Goal: Task Accomplishment & Management: Manage account settings

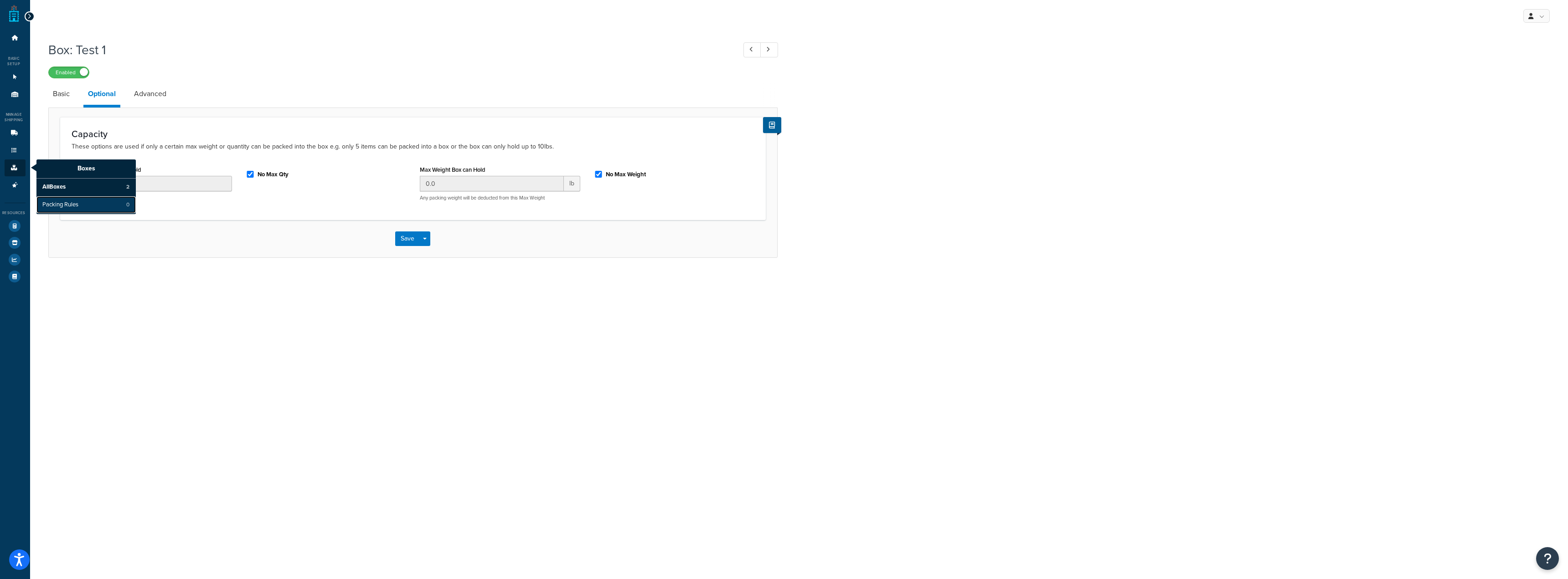
click at [58, 211] on link "Packing Rules 0" at bounding box center [86, 205] width 100 height 17
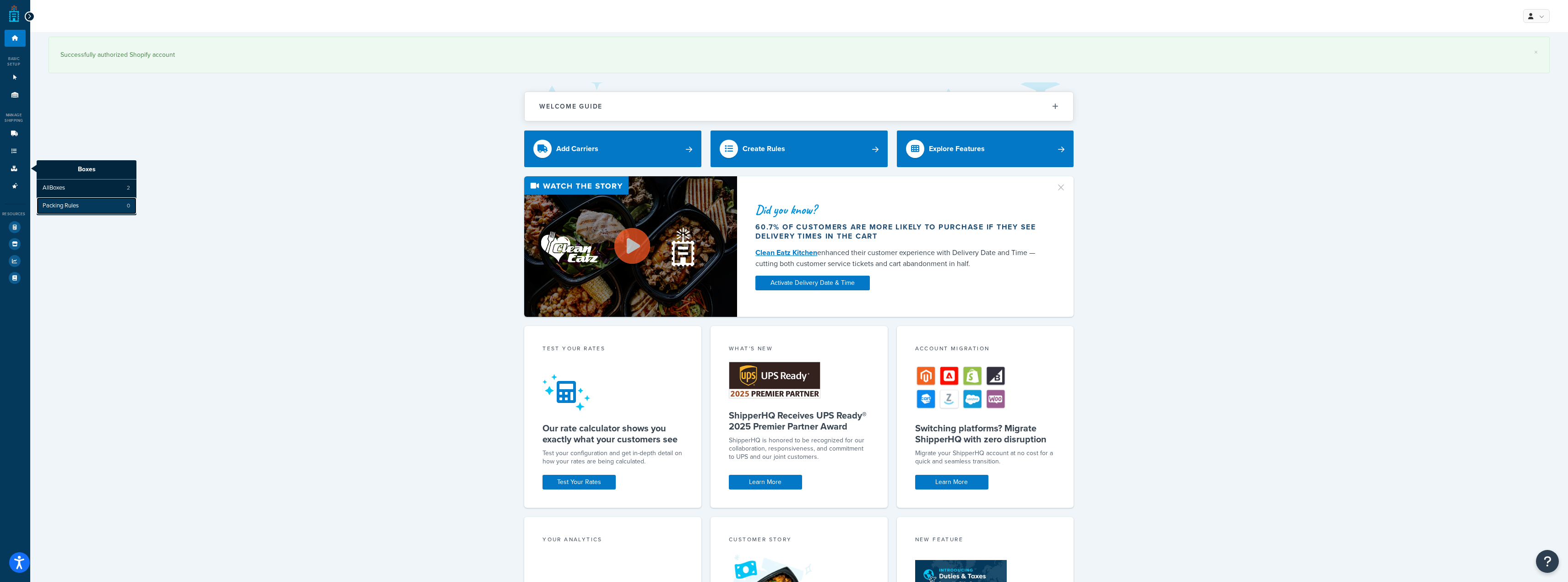
click at [75, 202] on span "Packing Rules" at bounding box center [61, 206] width 36 height 9
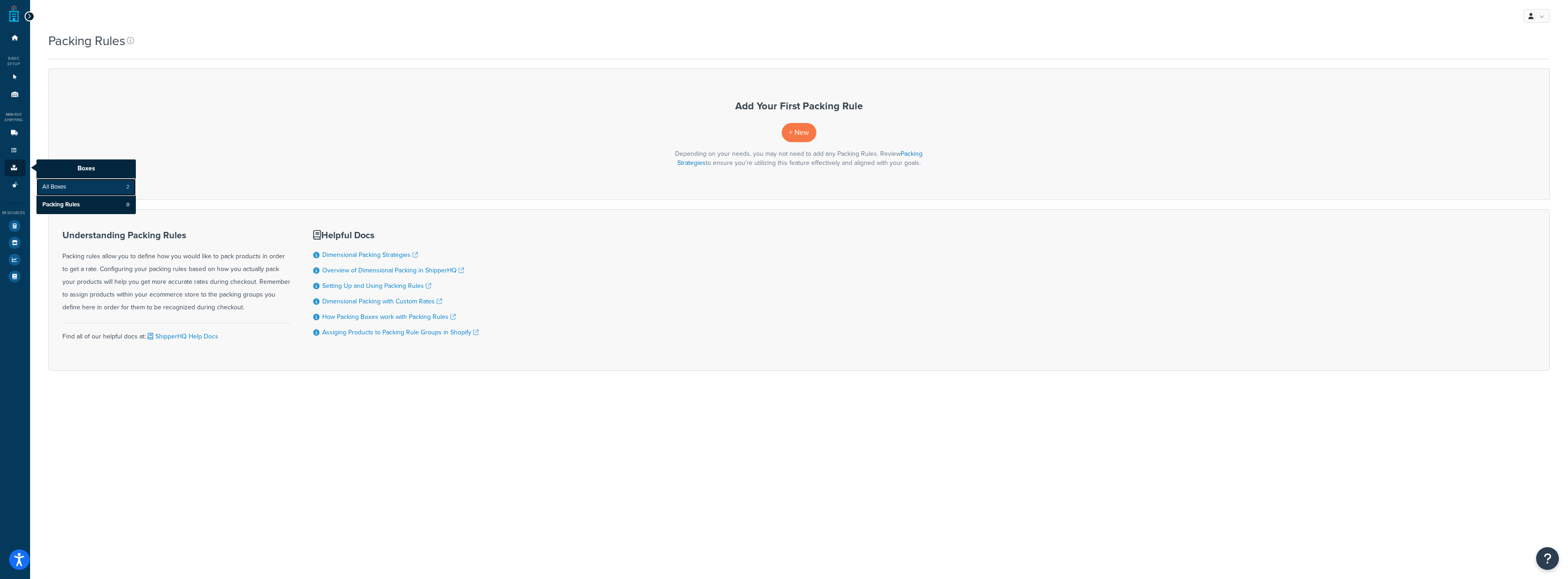
click at [53, 184] on span "All Boxes" at bounding box center [54, 187] width 23 height 9
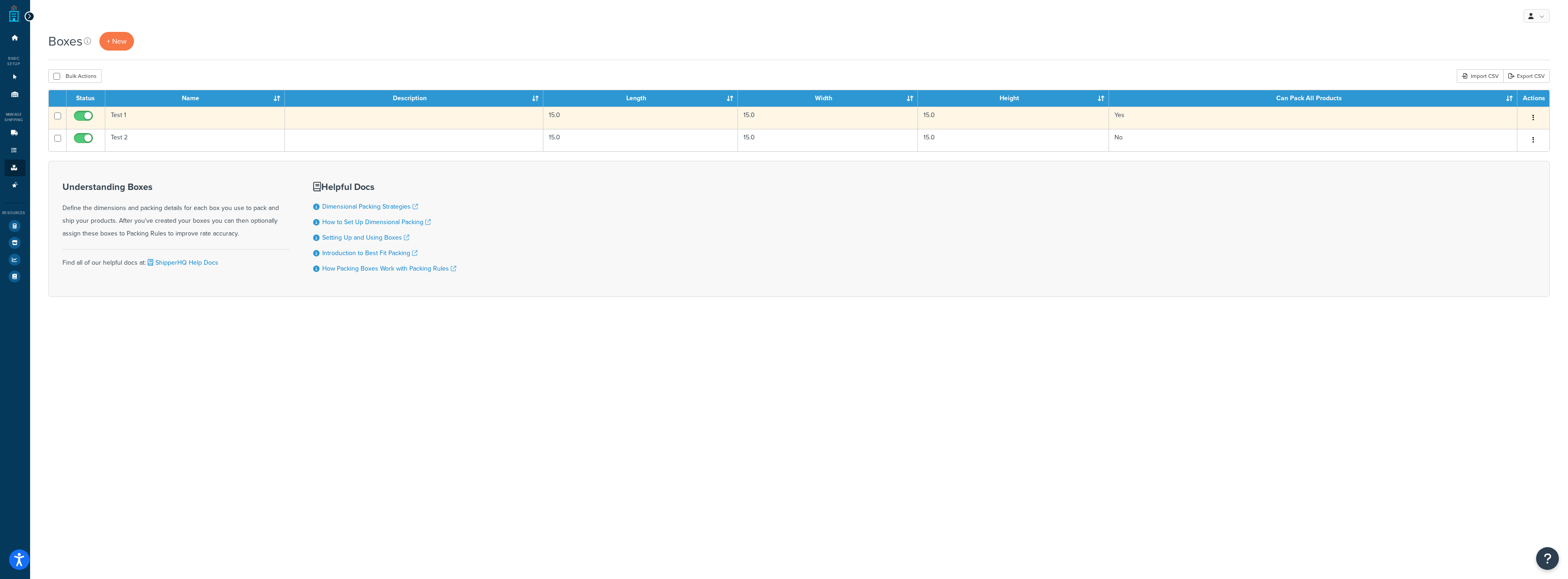
click at [136, 116] on td "Test 1" at bounding box center [195, 117] width 180 height 23
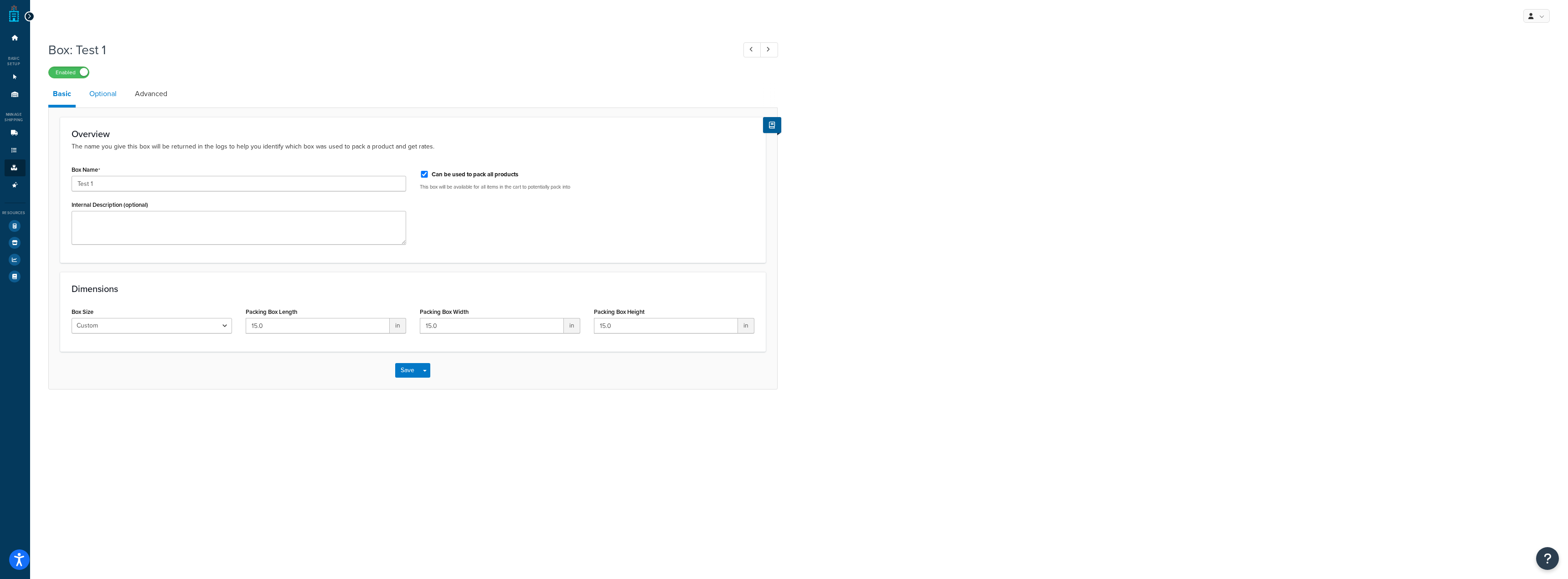
click at [105, 98] on link "Optional" at bounding box center [103, 94] width 37 height 22
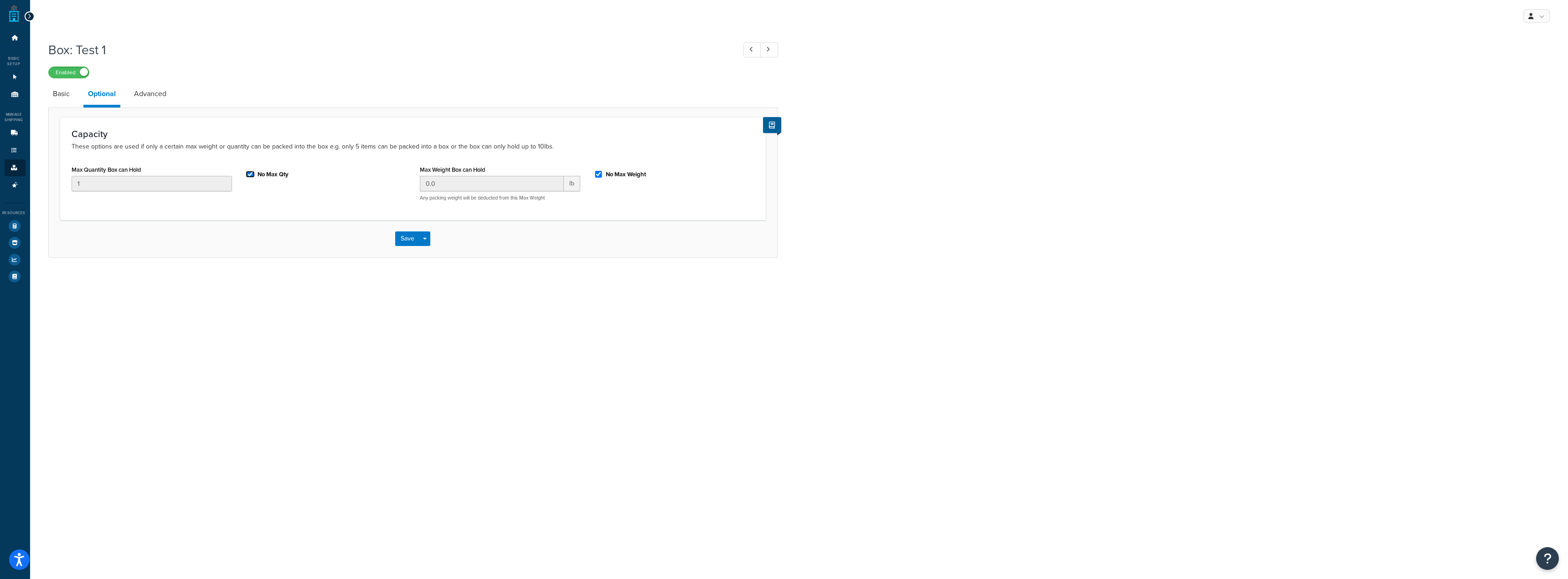
click at [247, 176] on input "No Max Qty" at bounding box center [250, 174] width 9 height 7
drag, startPoint x: 163, startPoint y: 190, endPoint x: 22, endPoint y: 188, distance: 141.0
click at [39, 190] on div "Box: Test 1 Enabled Basic Optional Advanced Capacity These options are used if …" at bounding box center [800, 159] width 1538 height 244
click at [156, 183] on input "1" at bounding box center [152, 183] width 160 height 16
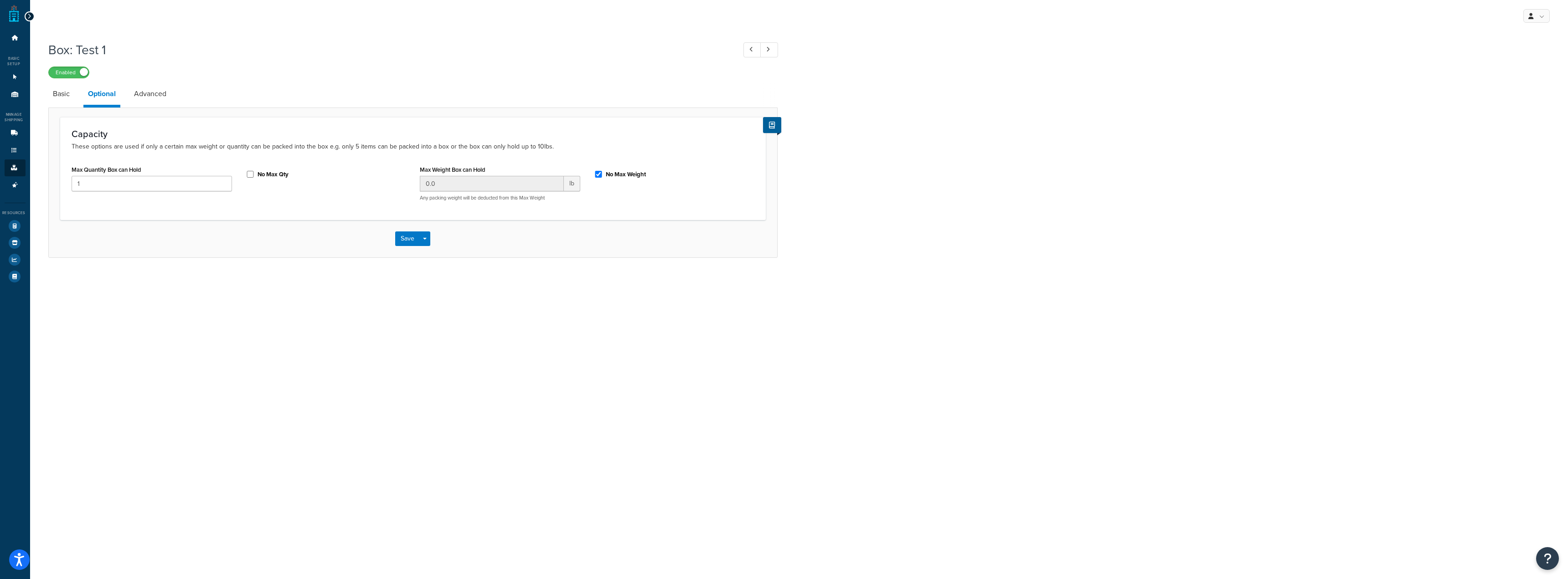
click at [269, 173] on label "No Max Qty" at bounding box center [273, 174] width 31 height 9
click at [255, 173] on input "No Max Qty" at bounding box center [250, 174] width 9 height 7
checkbox input "true"
click at [68, 97] on link "Basic" at bounding box center [61, 94] width 26 height 22
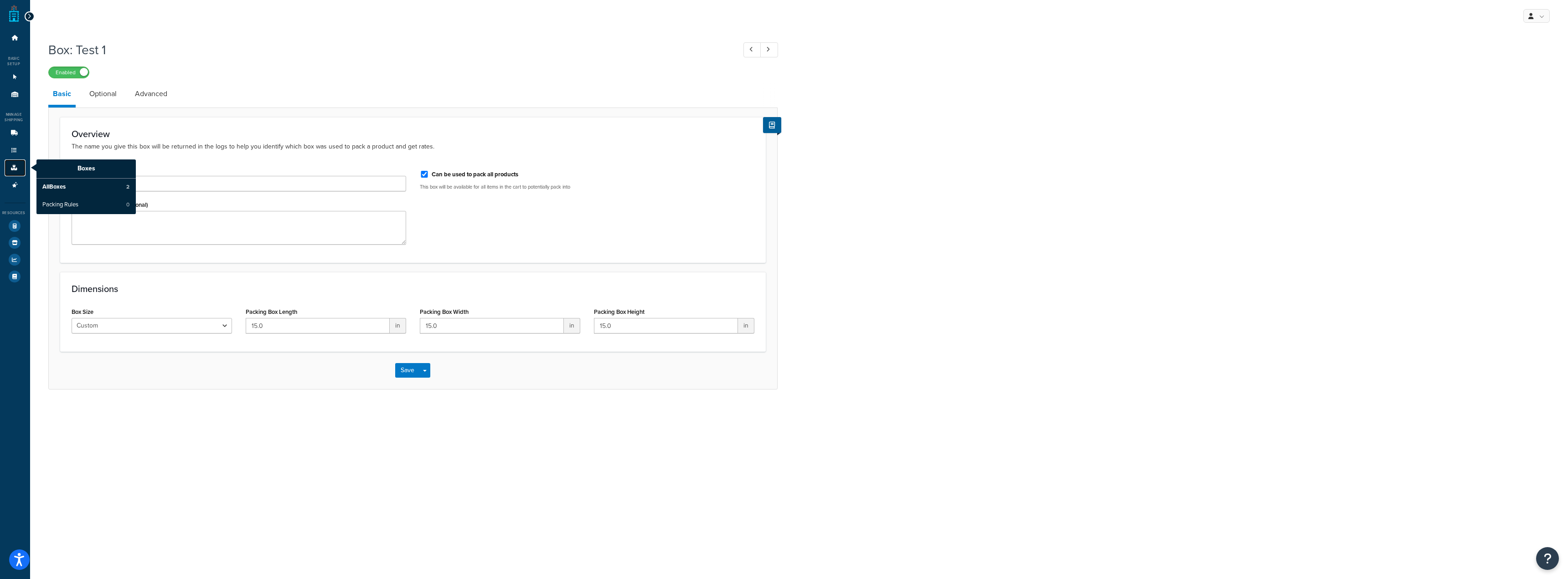
click at [12, 162] on link "Boxes" at bounding box center [15, 168] width 21 height 17
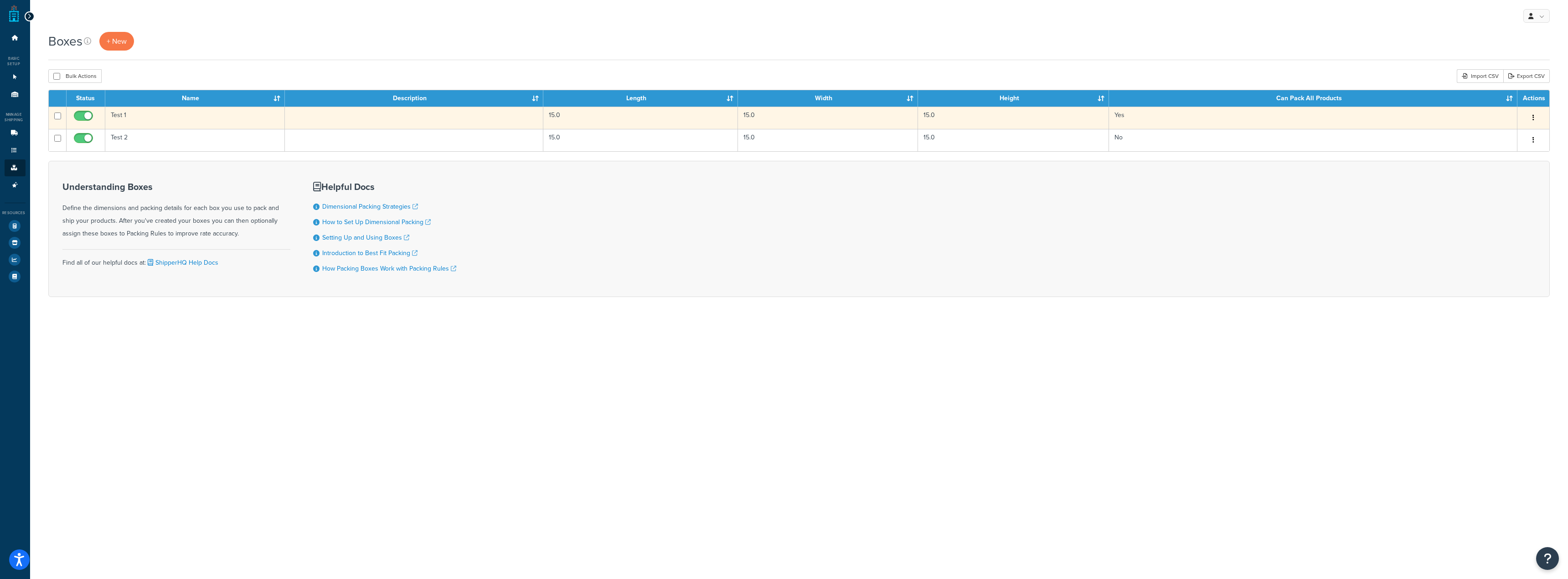
click at [163, 114] on td "Test 1" at bounding box center [195, 117] width 180 height 23
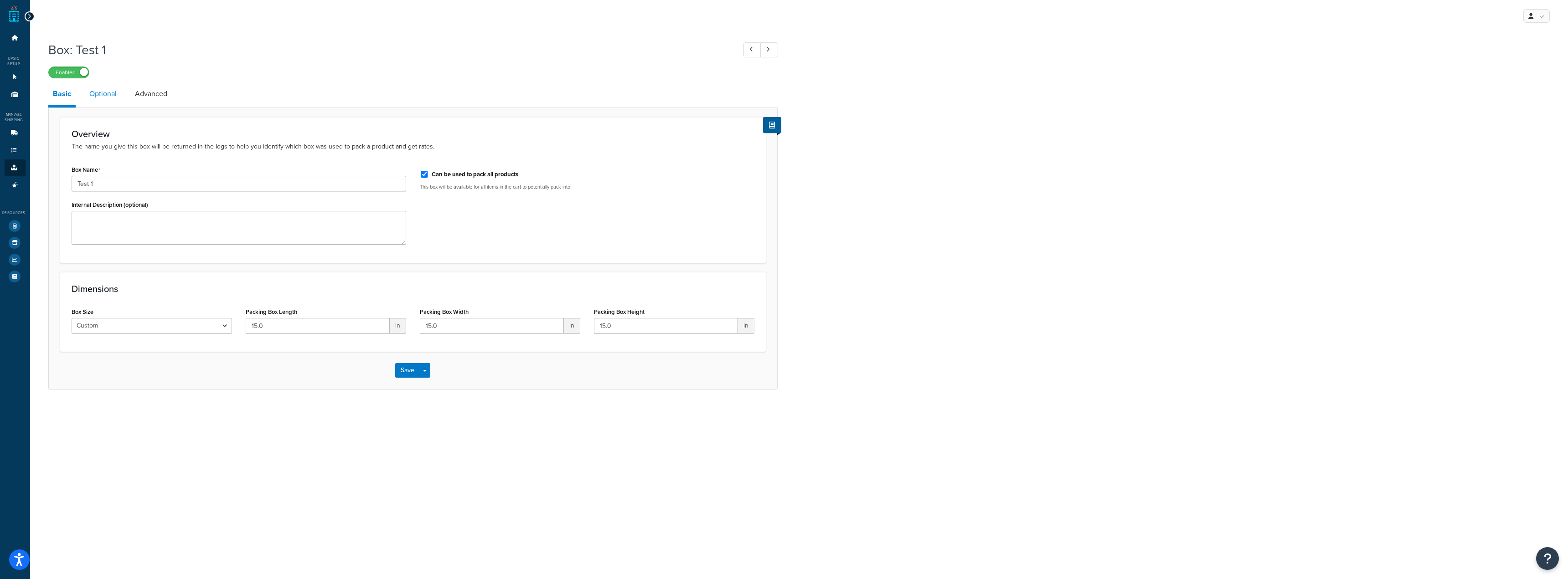
click at [107, 98] on link "Optional" at bounding box center [103, 94] width 37 height 22
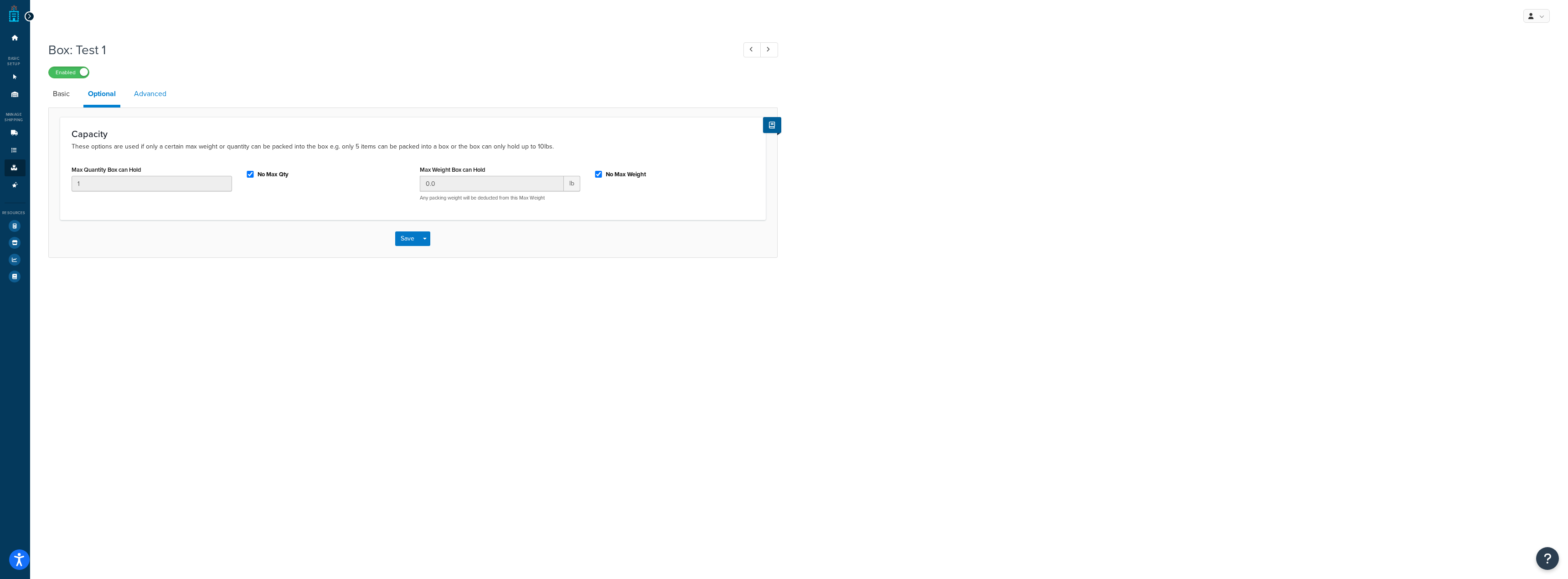
click at [138, 94] on link "Advanced" at bounding box center [149, 94] width 41 height 22
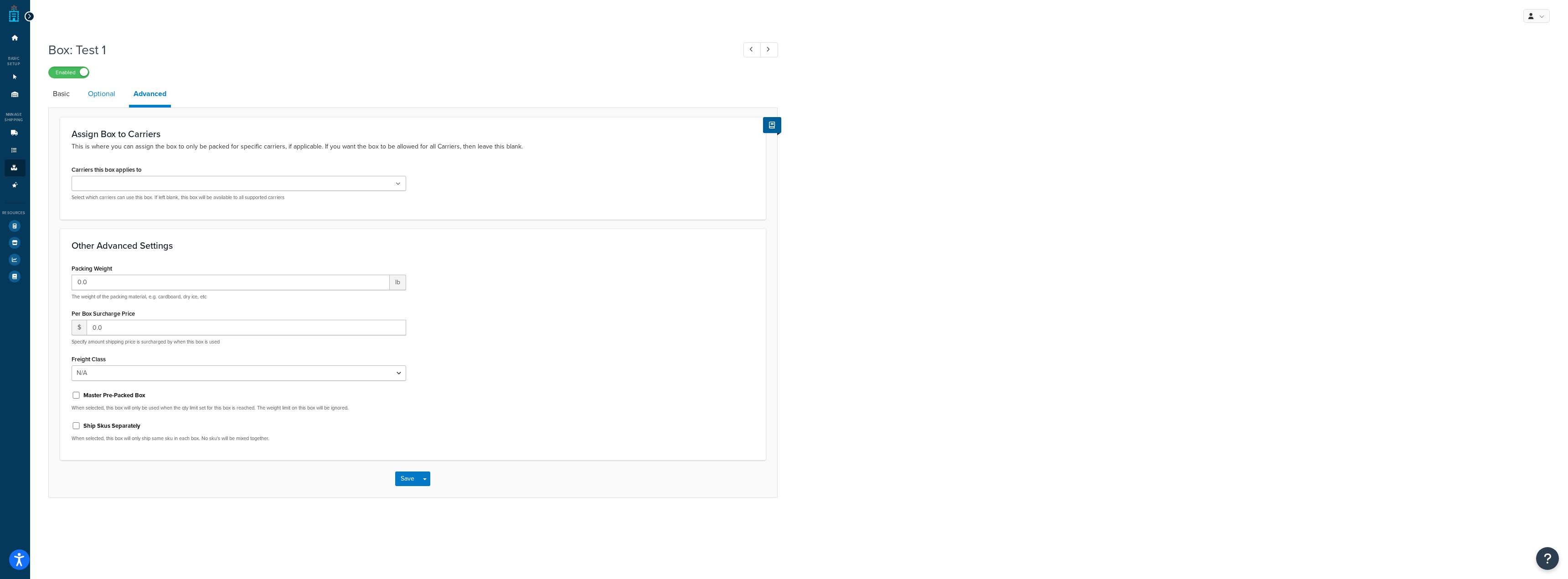
click at [102, 95] on link "Optional" at bounding box center [101, 94] width 37 height 22
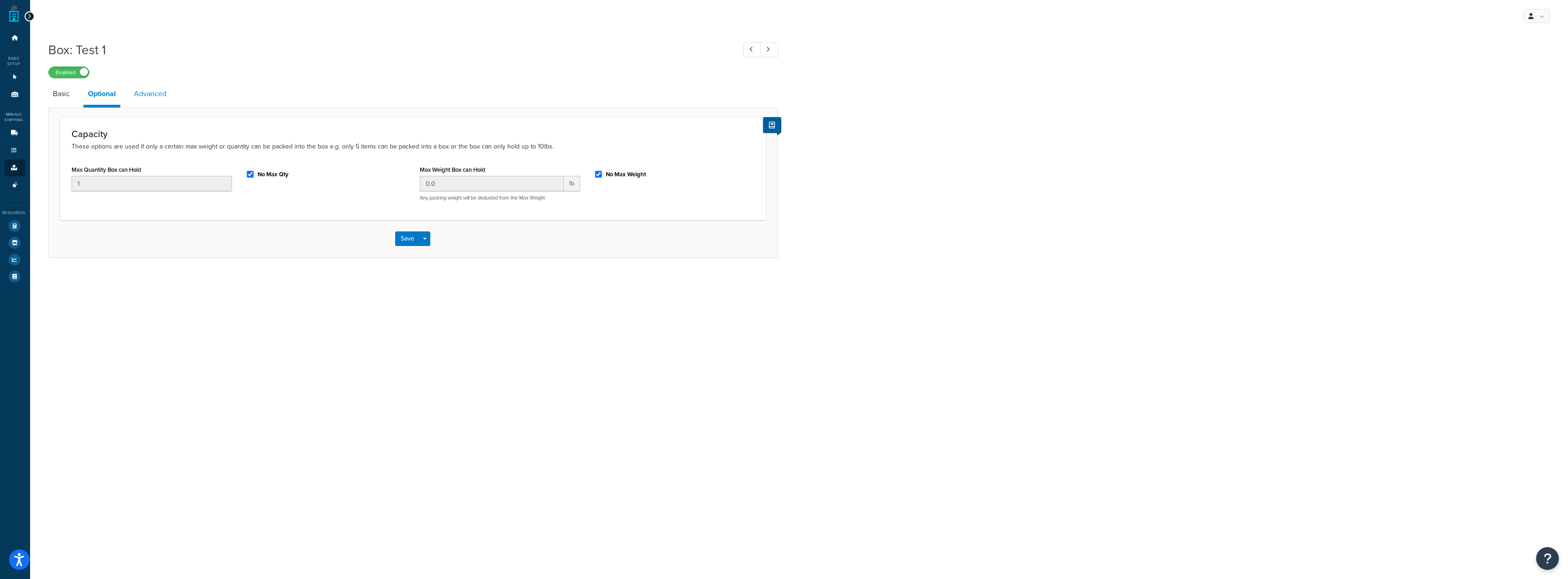
click at [159, 90] on link "Advanced" at bounding box center [149, 94] width 41 height 22
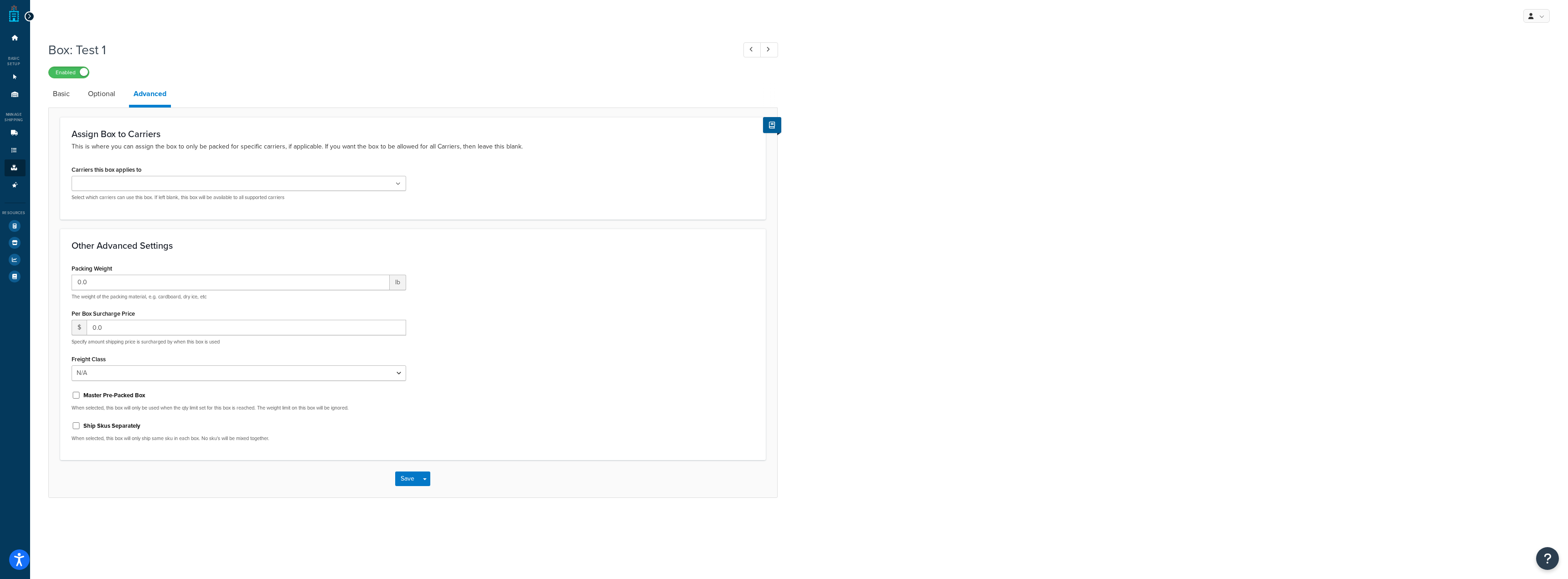
click at [175, 178] on ul at bounding box center [239, 183] width 334 height 15
click at [198, 127] on div "Assign Box to Carriers This is where you can assign the box to only be packed f…" at bounding box center [412, 168] width 705 height 102
click at [207, 148] on p "This is where you can assign the box to only be packed for specific carriers, i…" at bounding box center [413, 146] width 683 height 10
click at [110, 96] on link "Optional" at bounding box center [101, 94] width 37 height 22
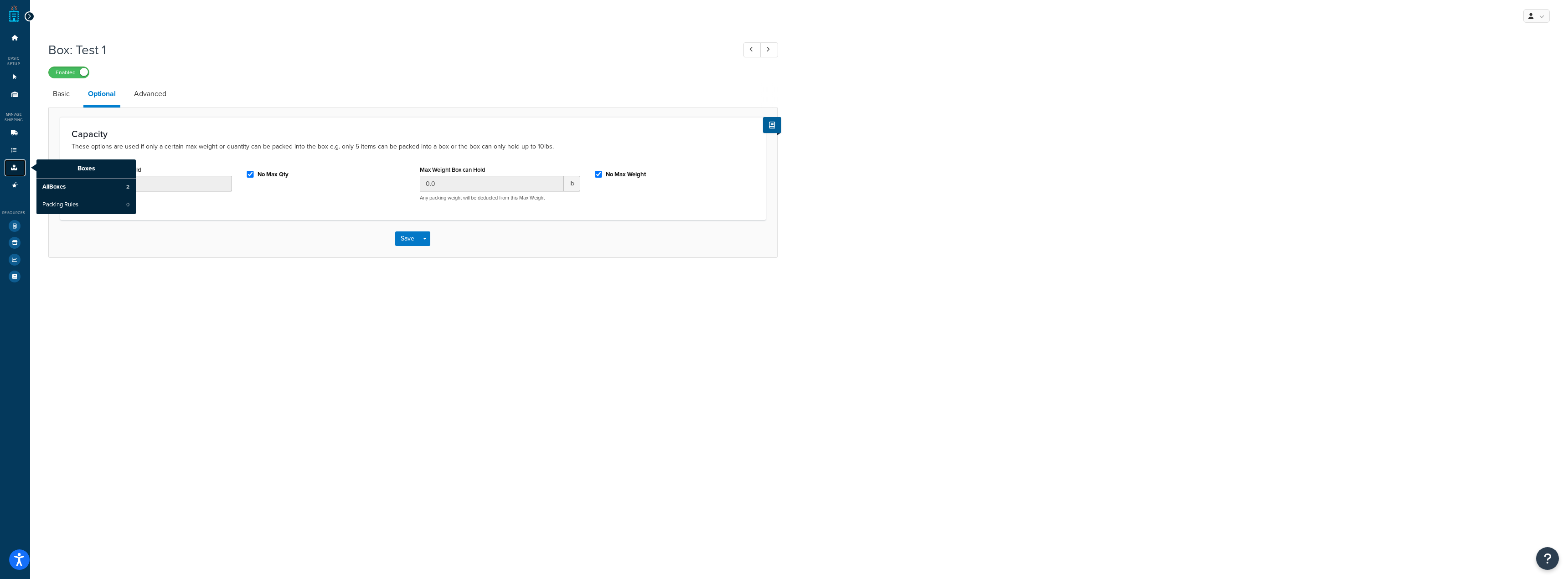
click at [12, 168] on icon at bounding box center [14, 167] width 9 height 5
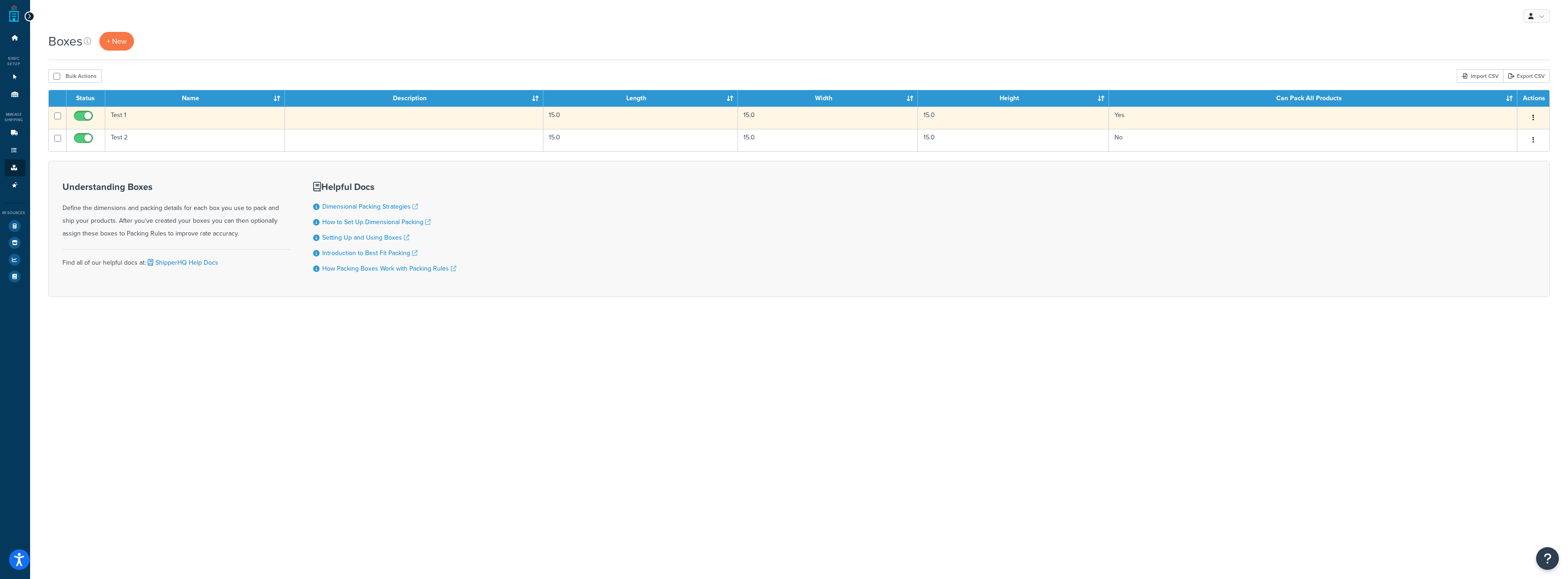
click at [180, 123] on td "Test 1" at bounding box center [195, 117] width 180 height 23
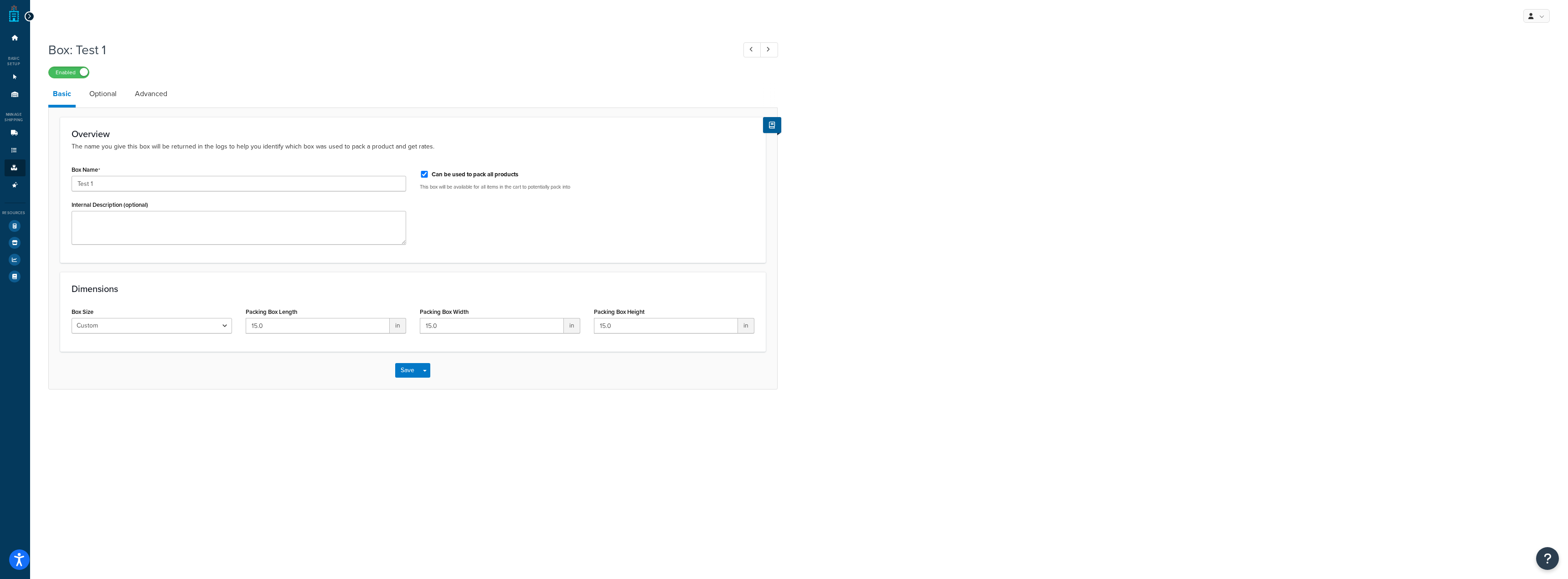
click at [111, 104] on link "Optional" at bounding box center [103, 94] width 37 height 22
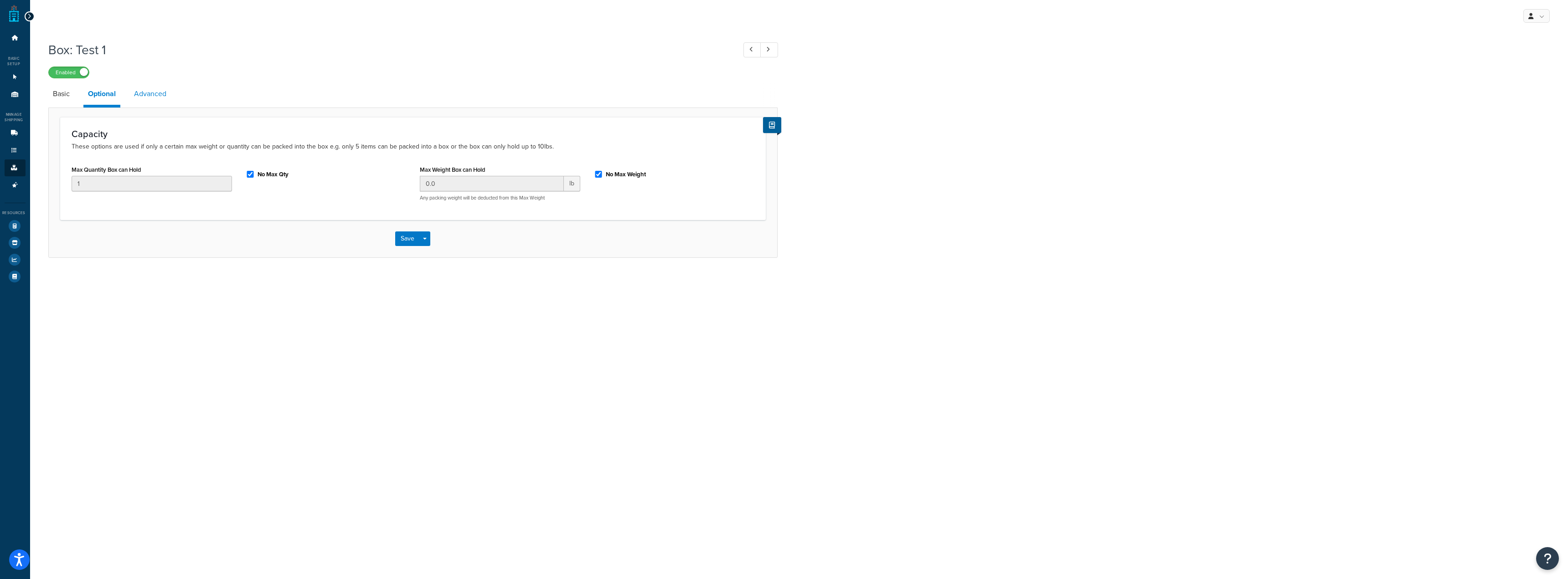
click at [159, 99] on link "Advanced" at bounding box center [149, 94] width 41 height 22
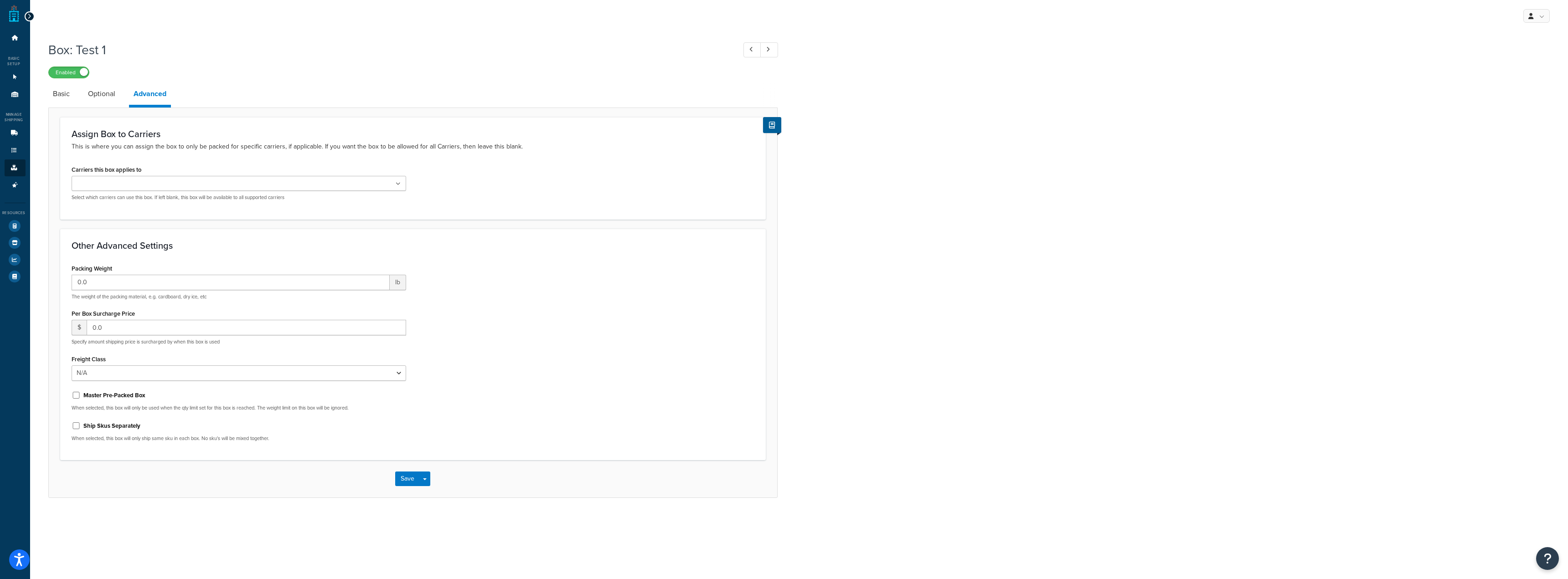
click at [137, 397] on label "Master Pre-Packed Box" at bounding box center [114, 396] width 62 height 9
click at [81, 397] on input "Master Pre-Packed Box" at bounding box center [76, 395] width 9 height 7
checkbox input "true"
click at [103, 431] on div "Ship Skus Separately" at bounding box center [239, 425] width 334 height 14
click at [103, 427] on label "Ship Skus Separately" at bounding box center [111, 426] width 57 height 9
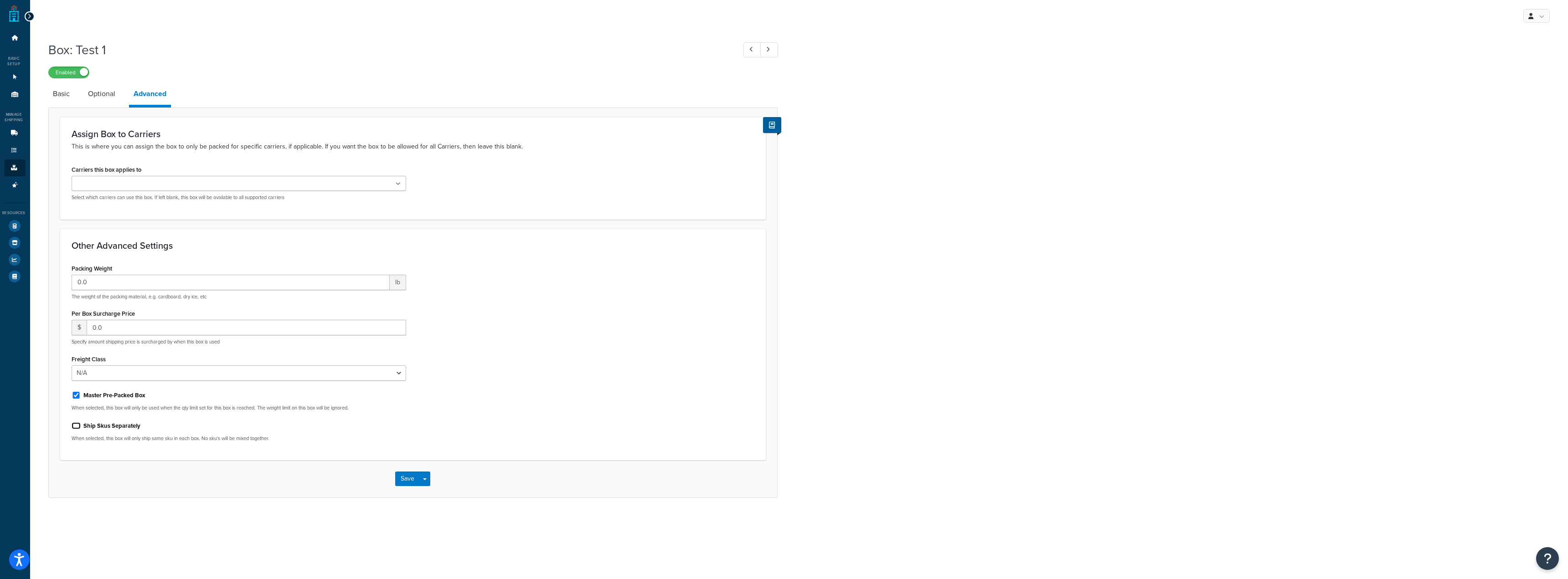
click at [81, 427] on input "Ship Skus Separately" at bounding box center [76, 425] width 9 height 7
checkbox input "true"
click at [229, 327] on input "0.0" at bounding box center [246, 327] width 320 height 16
click at [63, 96] on link "Basic" at bounding box center [61, 94] width 26 height 22
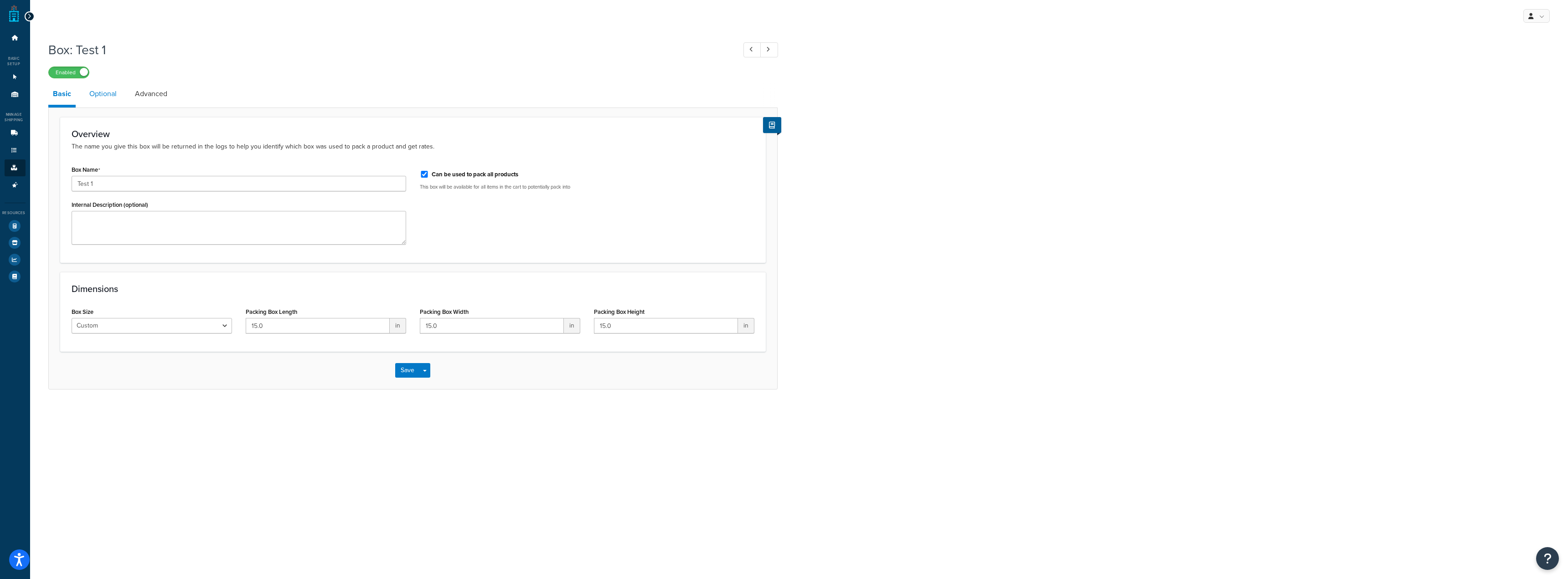
click at [104, 96] on link "Optional" at bounding box center [103, 94] width 37 height 22
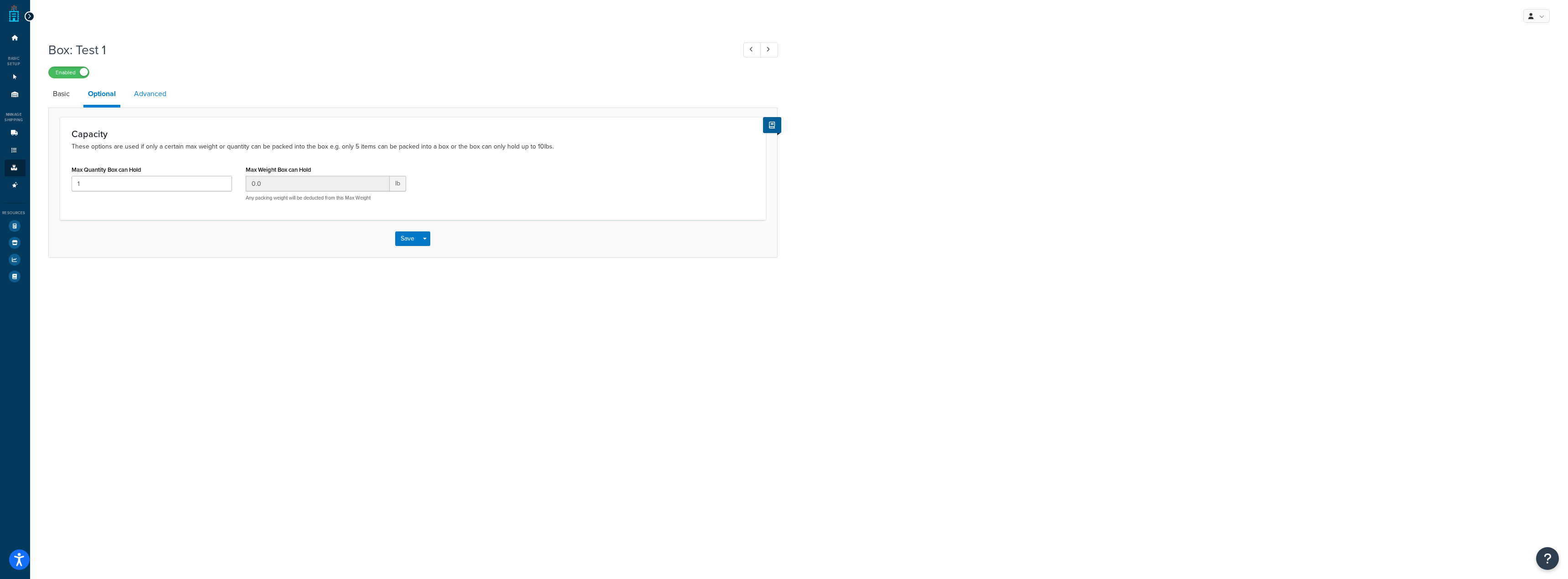
drag, startPoint x: 171, startPoint y: 86, endPoint x: 166, endPoint y: 86, distance: 5.0
click at [171, 86] on li "Advanced" at bounding box center [154, 94] width 51 height 22
click at [142, 91] on link "Advanced" at bounding box center [149, 94] width 41 height 22
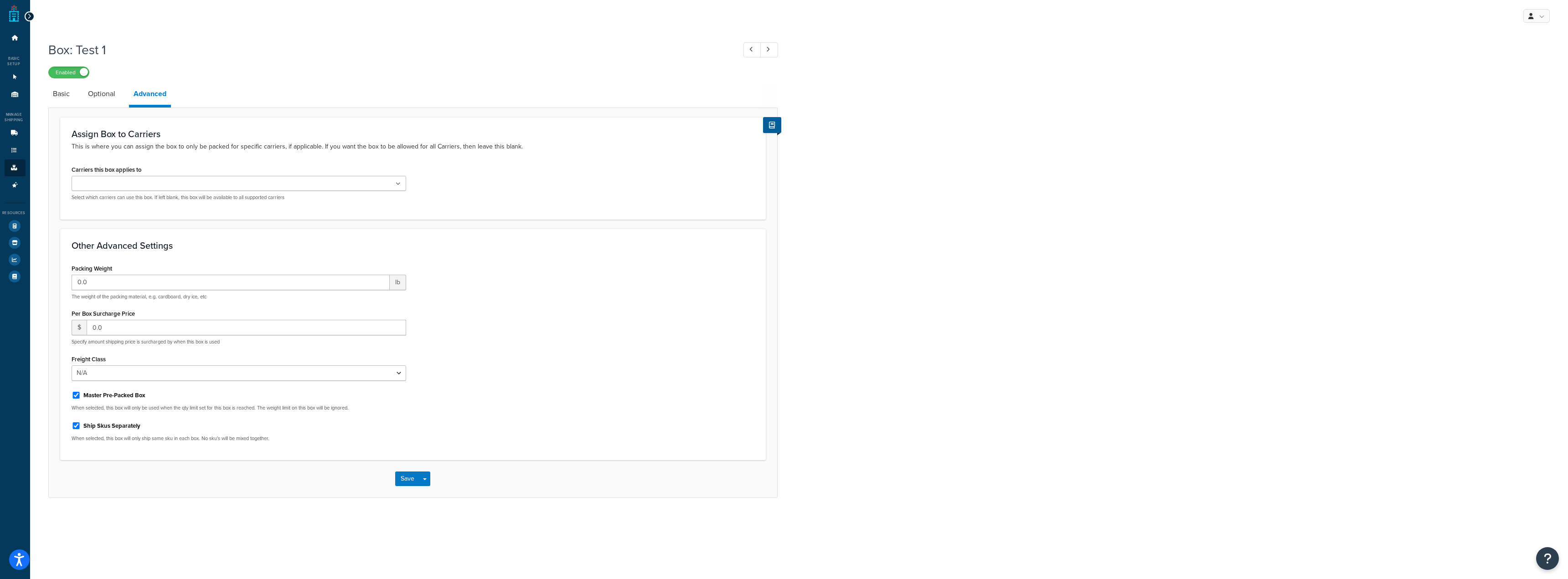
click at [397, 177] on ul at bounding box center [239, 183] width 334 height 15
click at [411, 111] on div "Assign Box to Carriers This is where you can assign the box to only be packed f…" at bounding box center [413, 302] width 730 height 390
click at [9, 168] on link "Boxes" at bounding box center [15, 168] width 21 height 17
